Goal: Navigation & Orientation: Find specific page/section

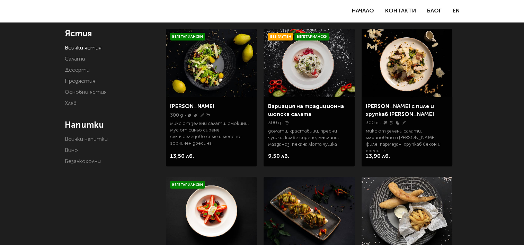
scroll to position [139, 0]
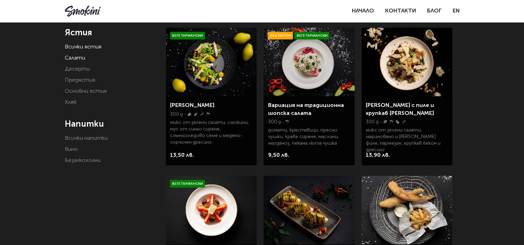
click at [84, 57] on link "Салати" at bounding box center [75, 58] width 20 height 6
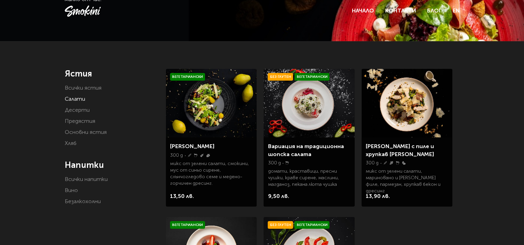
scroll to position [104, 0]
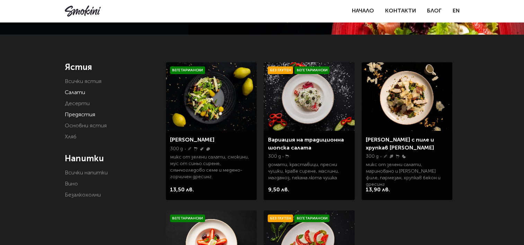
click at [80, 118] on link "Предястия" at bounding box center [80, 115] width 30 height 6
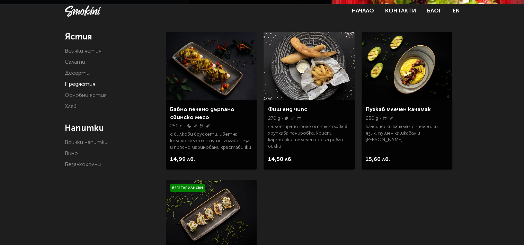
scroll to position [139, 0]
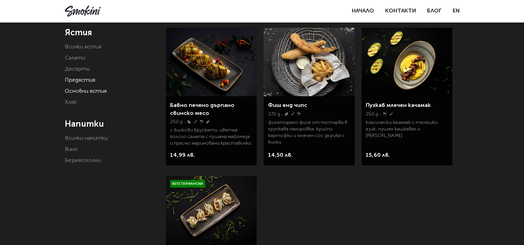
click at [78, 91] on link "Основни ястия" at bounding box center [86, 92] width 42 height 6
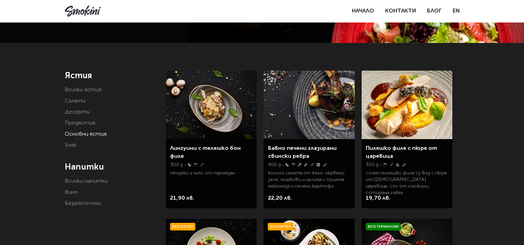
scroll to position [139, 0]
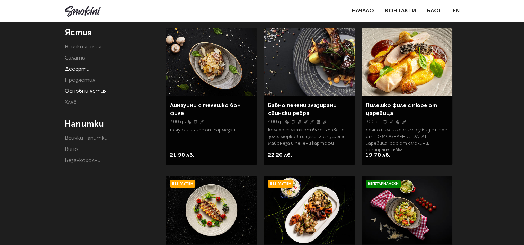
click at [80, 66] on link "Десерти" at bounding box center [77, 69] width 25 height 6
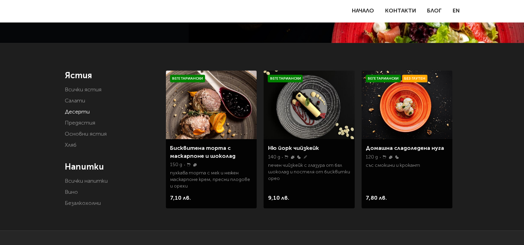
scroll to position [104, 0]
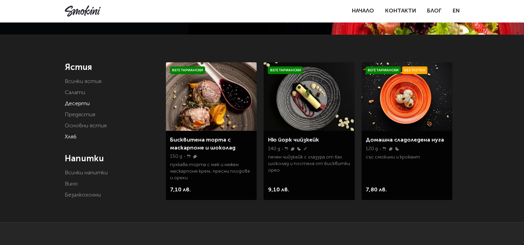
click at [71, 137] on link "Хляб" at bounding box center [71, 137] width 12 height 6
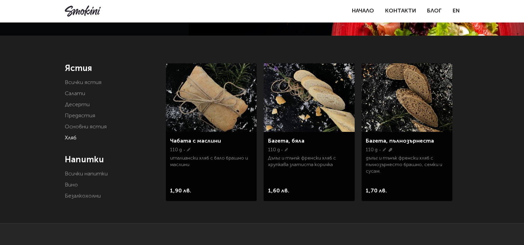
scroll to position [104, 0]
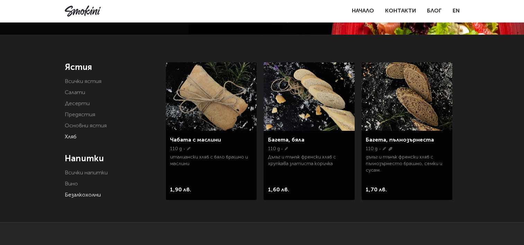
click at [84, 193] on link "Безалкохолни" at bounding box center [83, 196] width 36 height 6
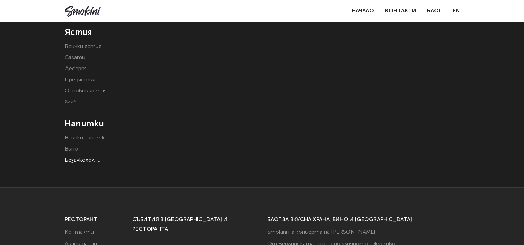
scroll to position [139, 0]
click at [74, 140] on link "Всички напитки" at bounding box center [86, 139] width 43 height 6
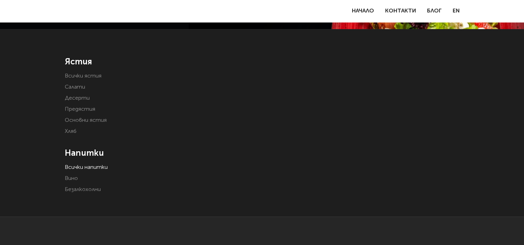
scroll to position [104, 0]
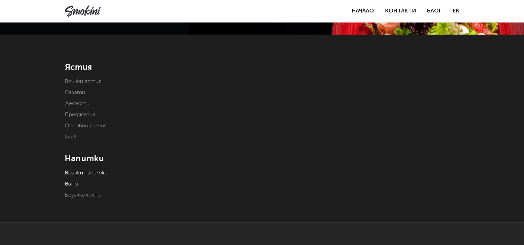
click at [76, 182] on link "Вино" at bounding box center [71, 184] width 13 height 6
